Goal: Transaction & Acquisition: Purchase product/service

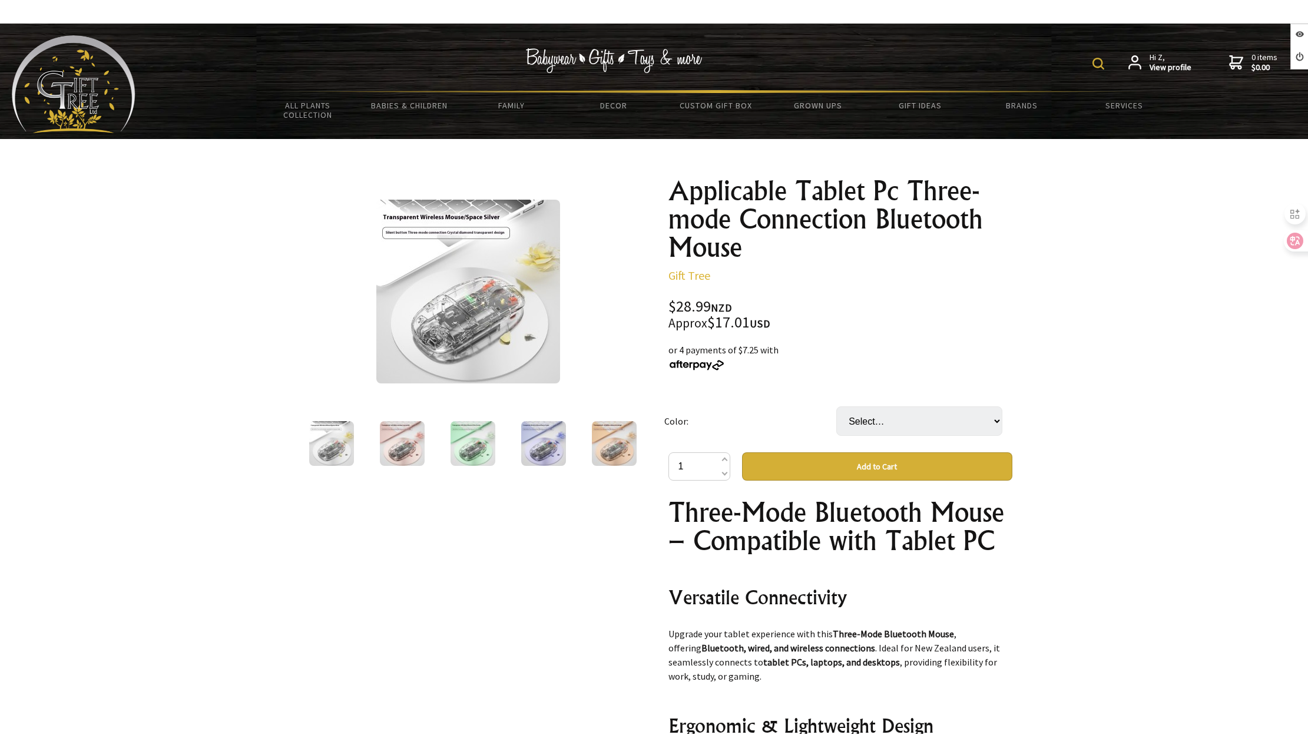
select select "Purple"
click at [836, 406] on select "Select… Green Orange Pink Purple Silver" at bounding box center [919, 420] width 166 height 29
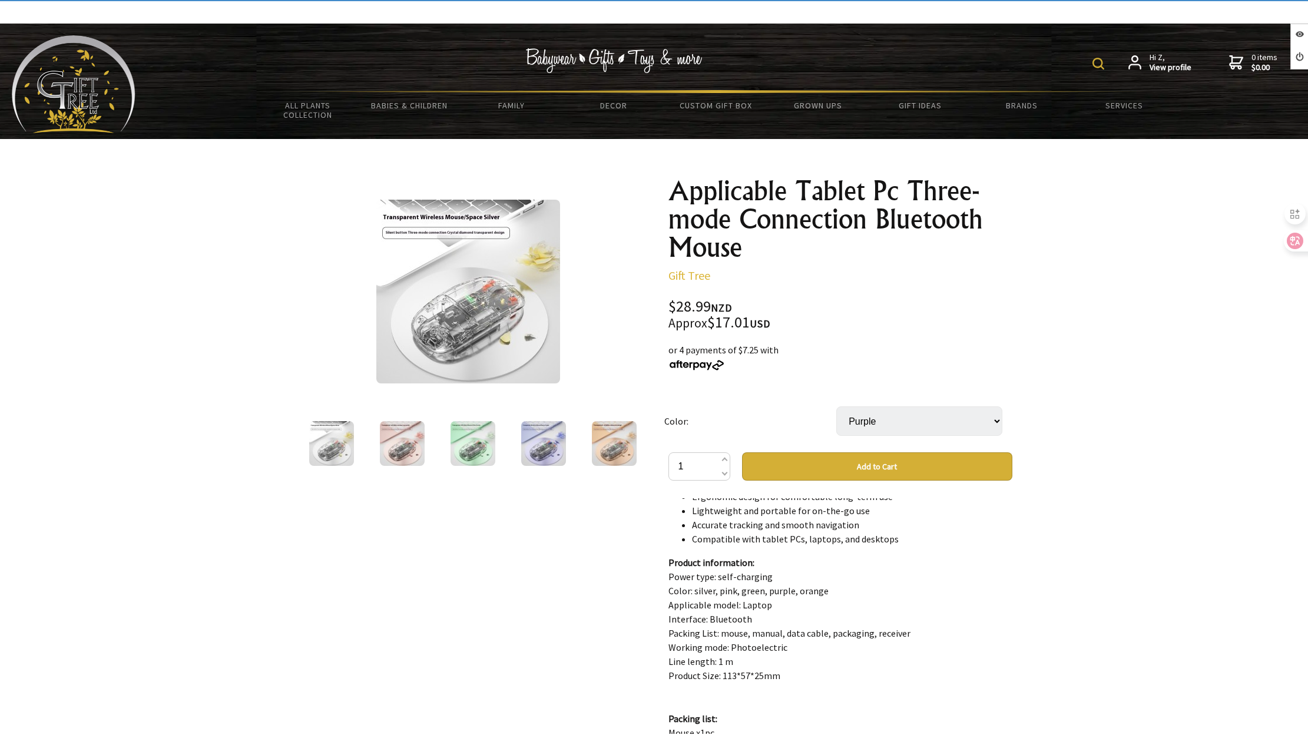
scroll to position [648, 0]
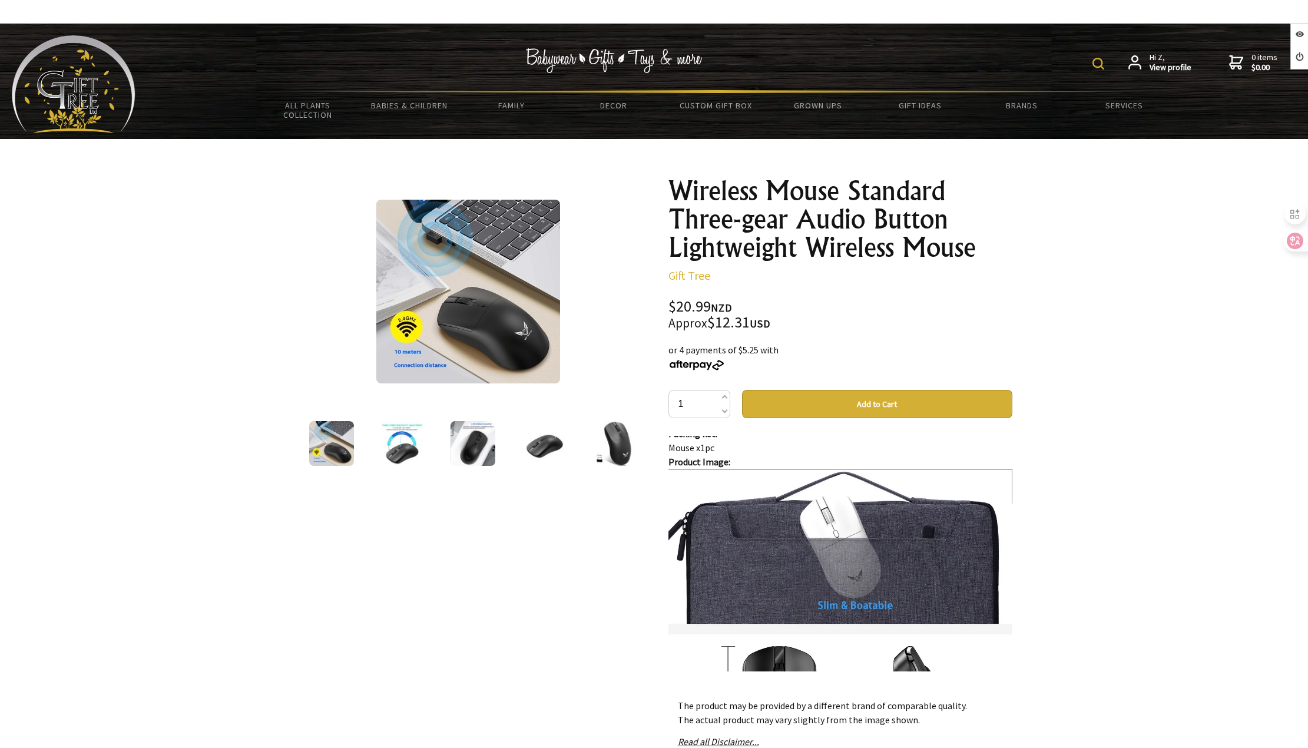
scroll to position [942, 0]
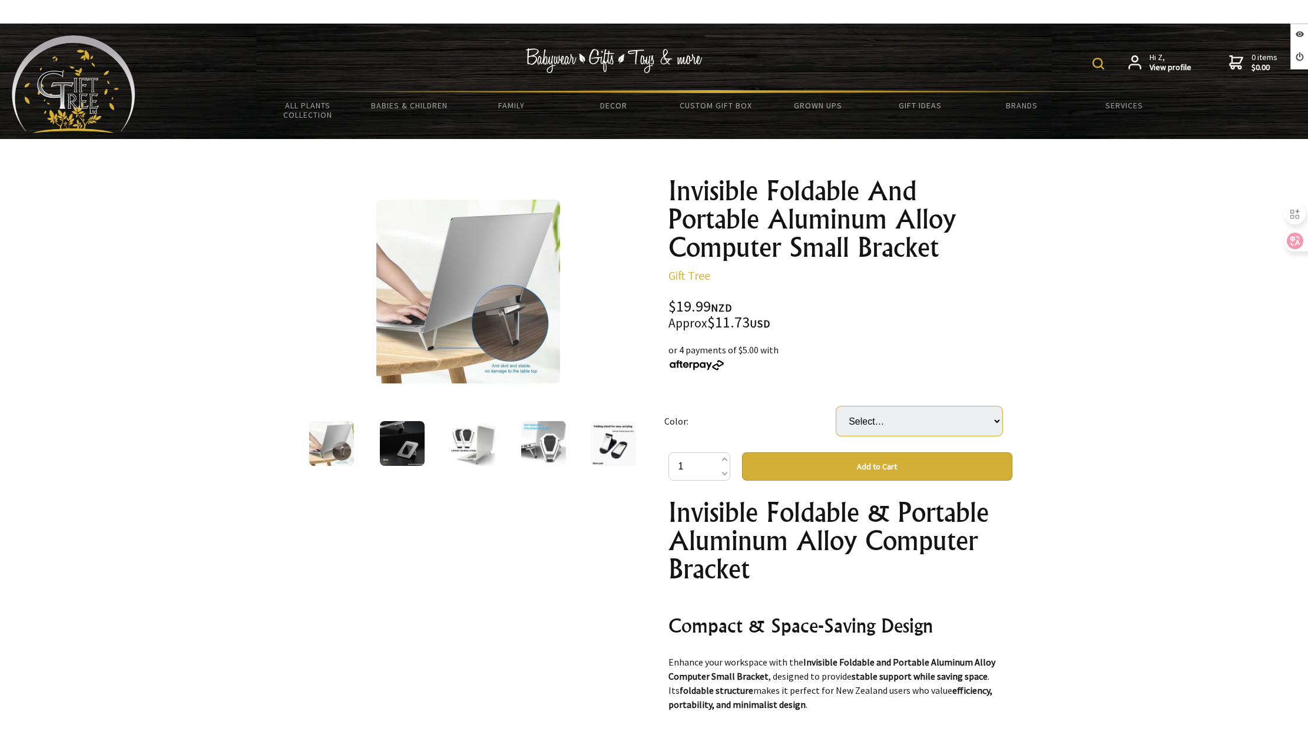
click at [915, 413] on select "Select… H1 Silver H3 White Shield Silver" at bounding box center [919, 420] width 166 height 29
select select "H3 White"
click at [836, 406] on select "Select… H1 Silver H3 White Shield Silver" at bounding box center [919, 420] width 166 height 29
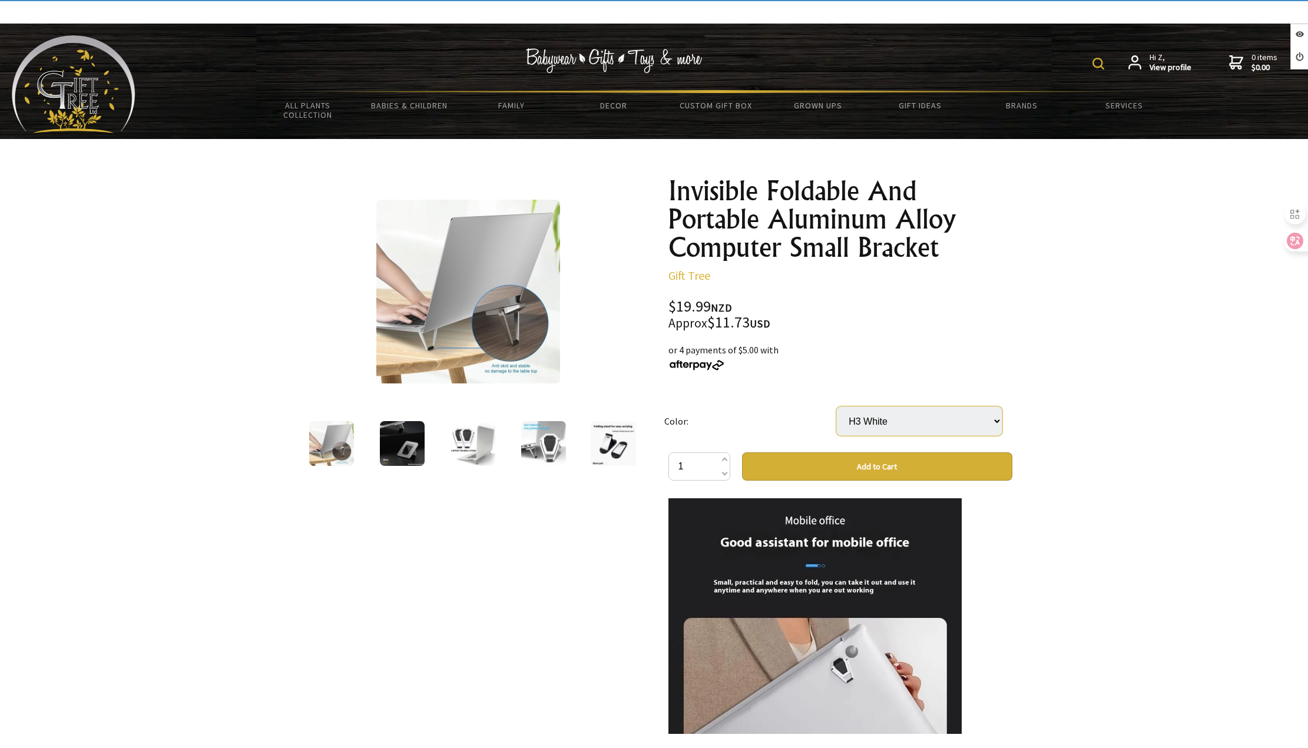
scroll to position [1001, 0]
